Goal: Task Accomplishment & Management: Manage account settings

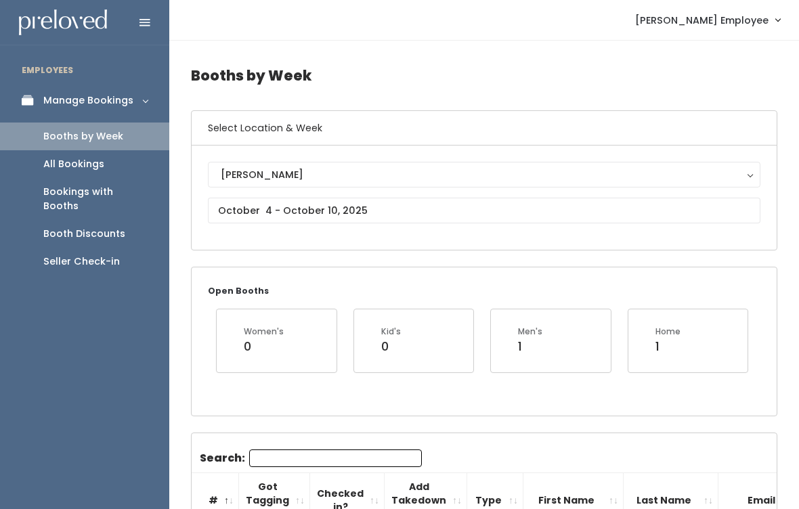
click at [91, 227] on div "Booth Discounts" at bounding box center [84, 234] width 82 height 14
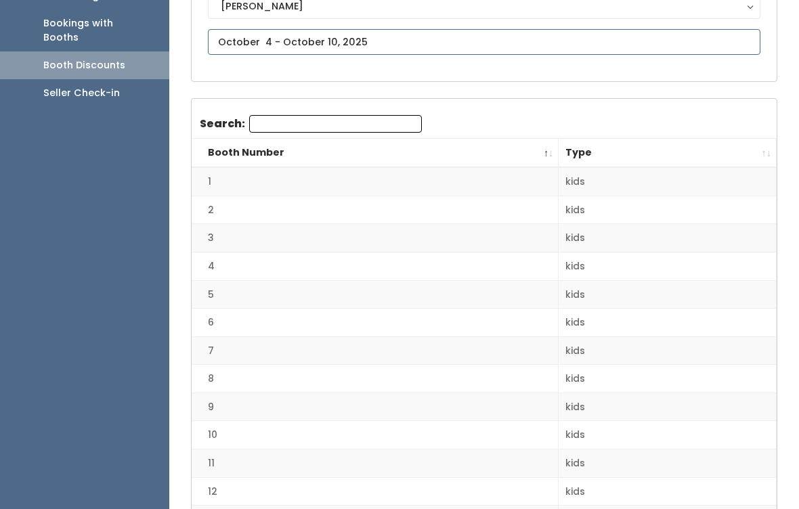
click at [480, 39] on input "text" at bounding box center [484, 43] width 553 height 26
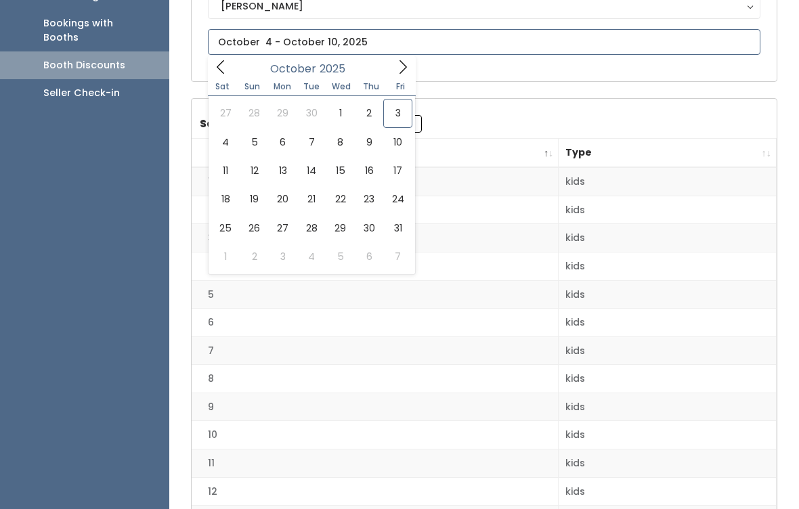
scroll to position [169, 0]
type input "[DATE] to [DATE]"
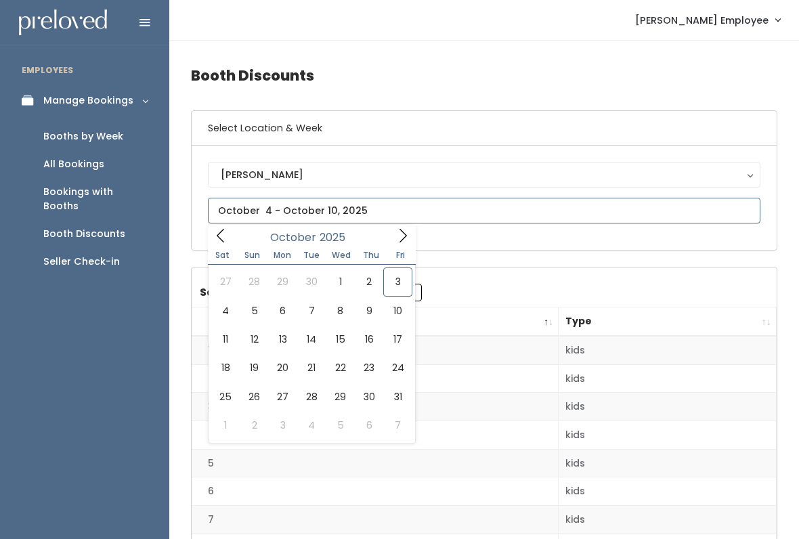
type input "September 27 to October 3"
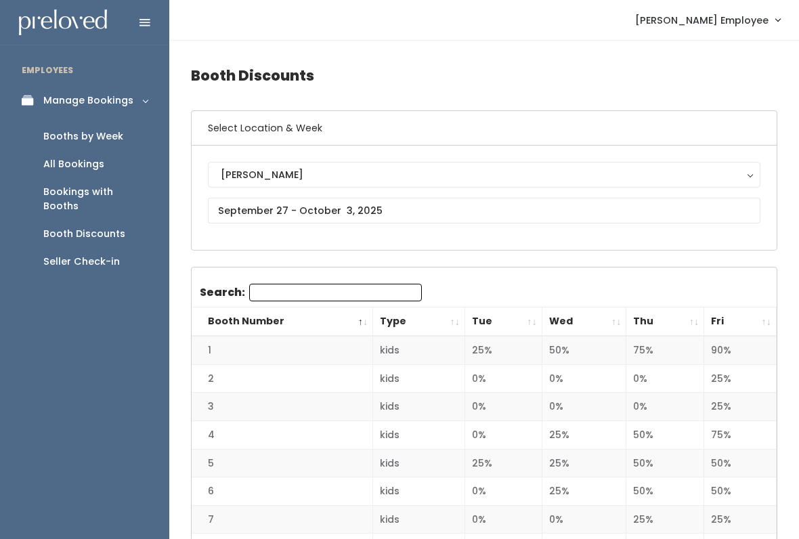
click at [60, 133] on div "Booths by Week" at bounding box center [83, 136] width 80 height 14
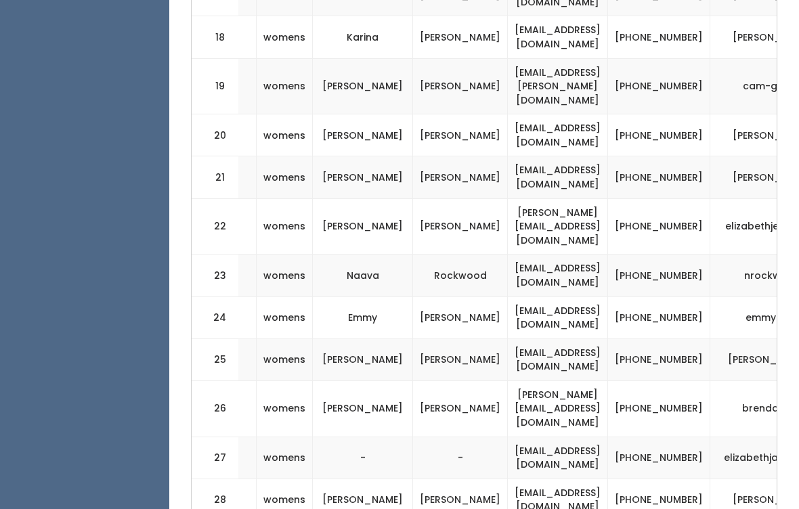
scroll to position [1312, 0]
